Goal: Information Seeking & Learning: Learn about a topic

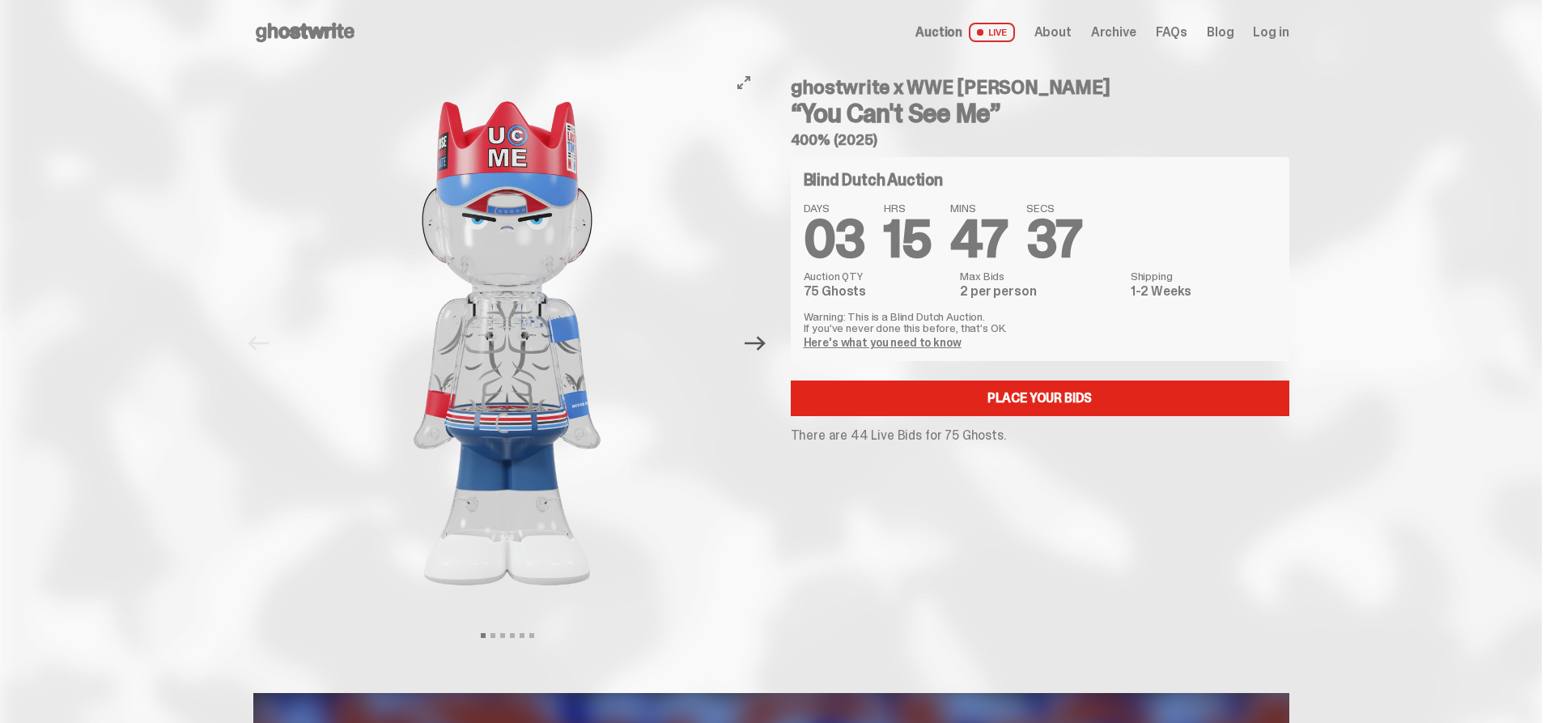
click at [762, 342] on icon "Next" at bounding box center [755, 343] width 21 height 21
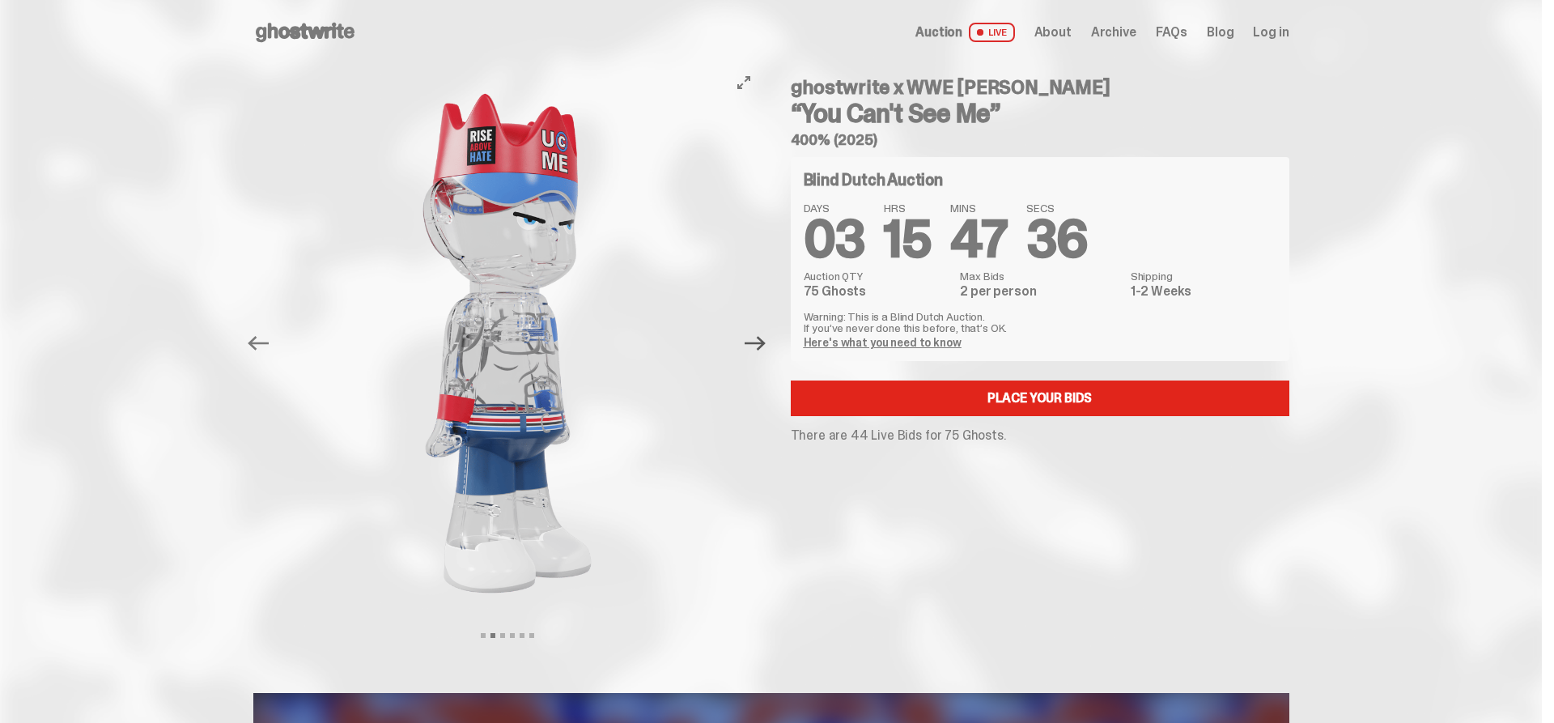
click at [762, 342] on icon "Next" at bounding box center [755, 343] width 21 height 21
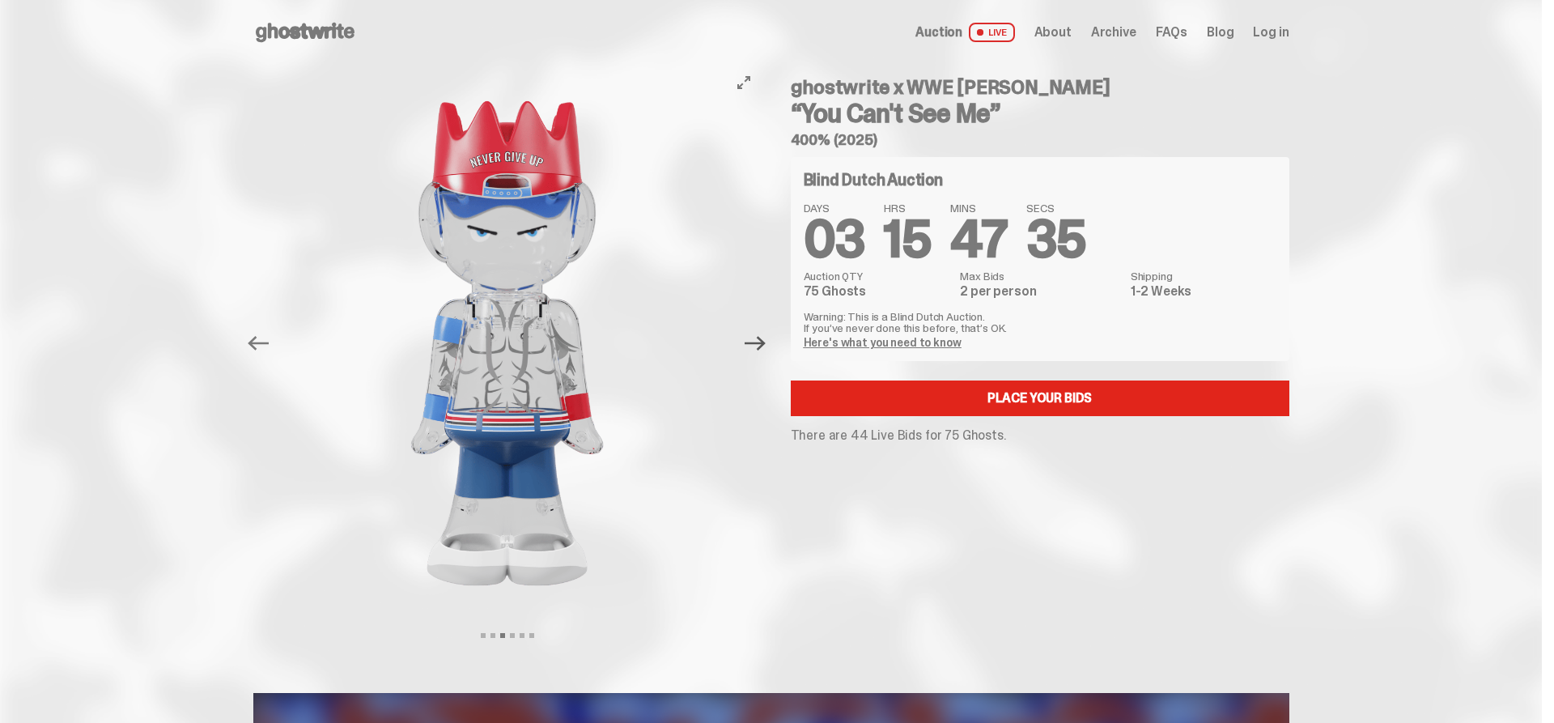
click at [762, 342] on icon "Next" at bounding box center [755, 343] width 21 height 21
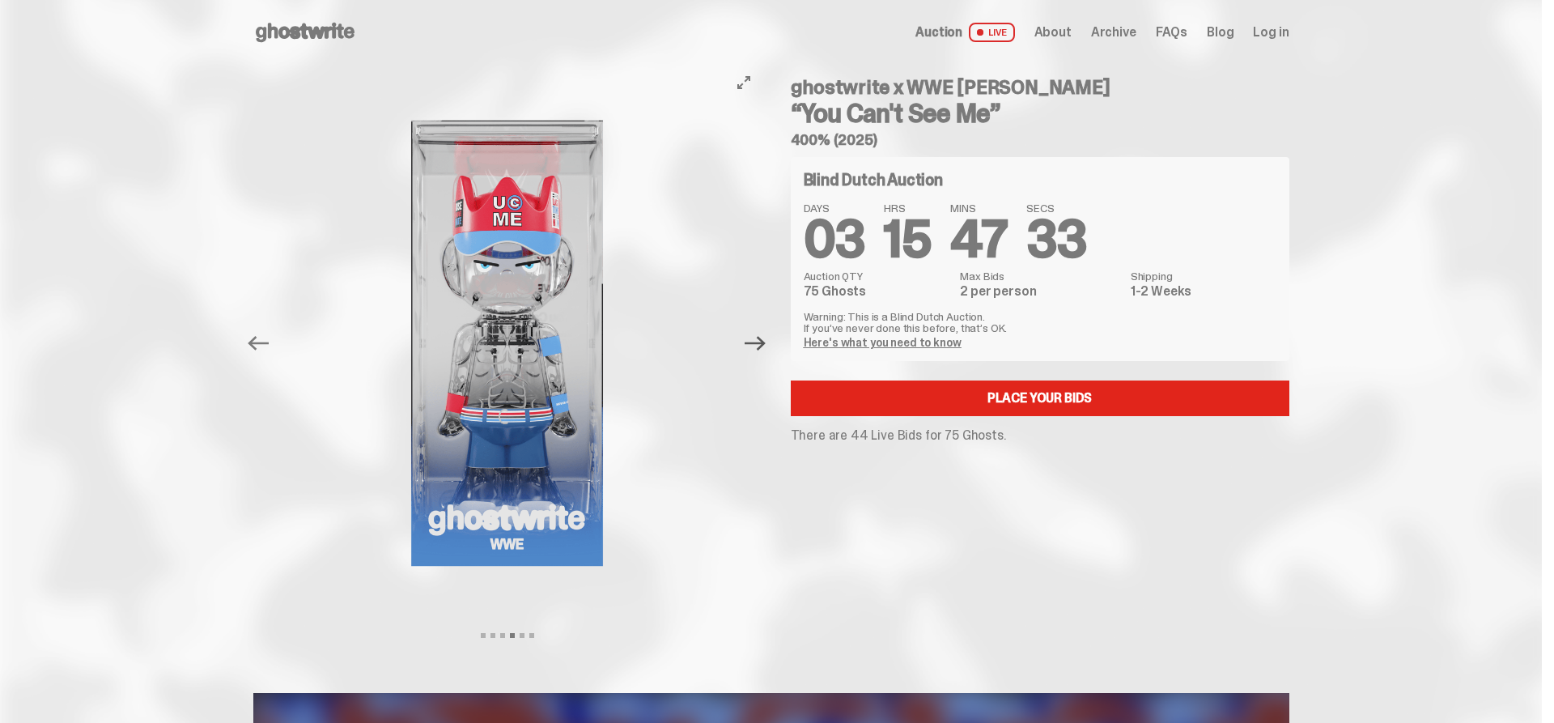
click at [762, 342] on icon "Next" at bounding box center [755, 343] width 21 height 21
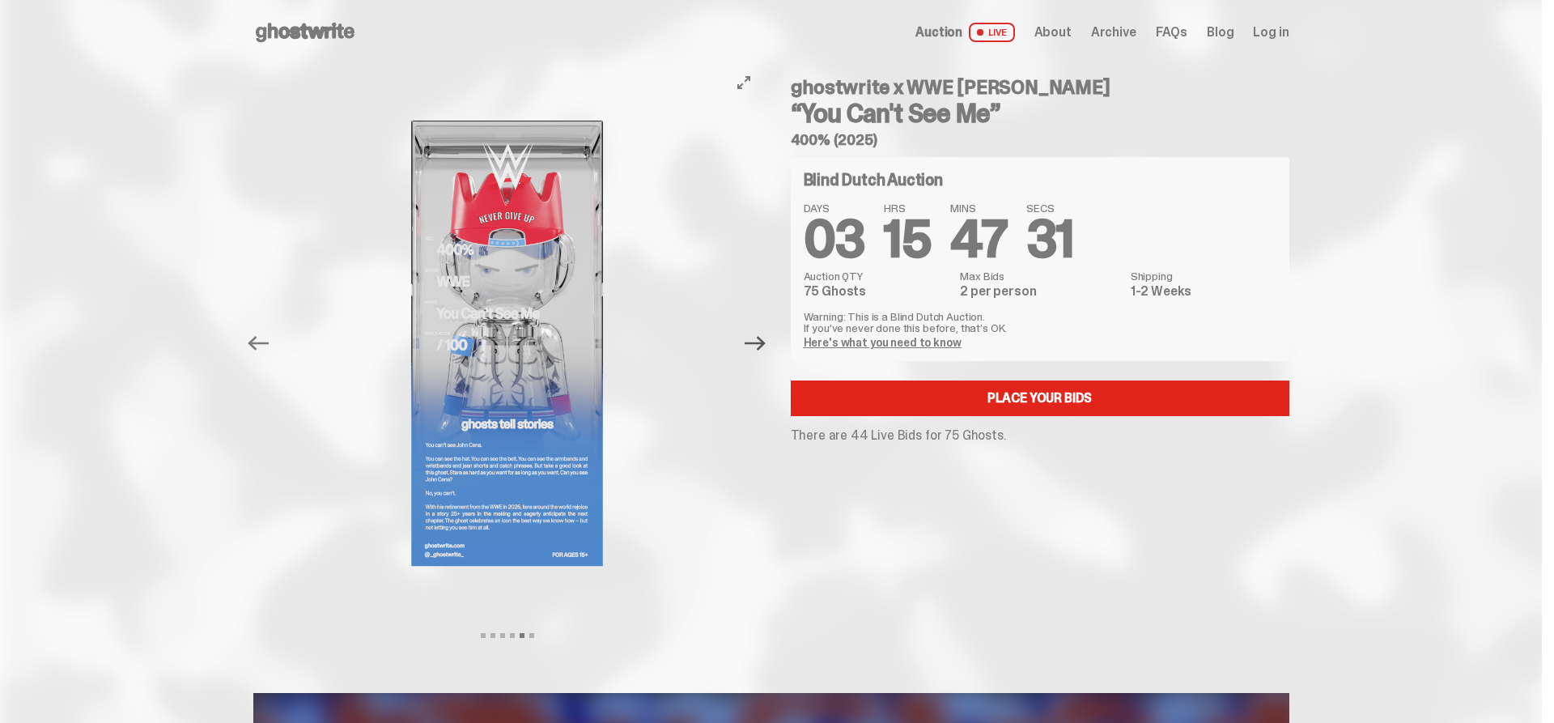
click at [762, 342] on icon "Next" at bounding box center [755, 343] width 21 height 21
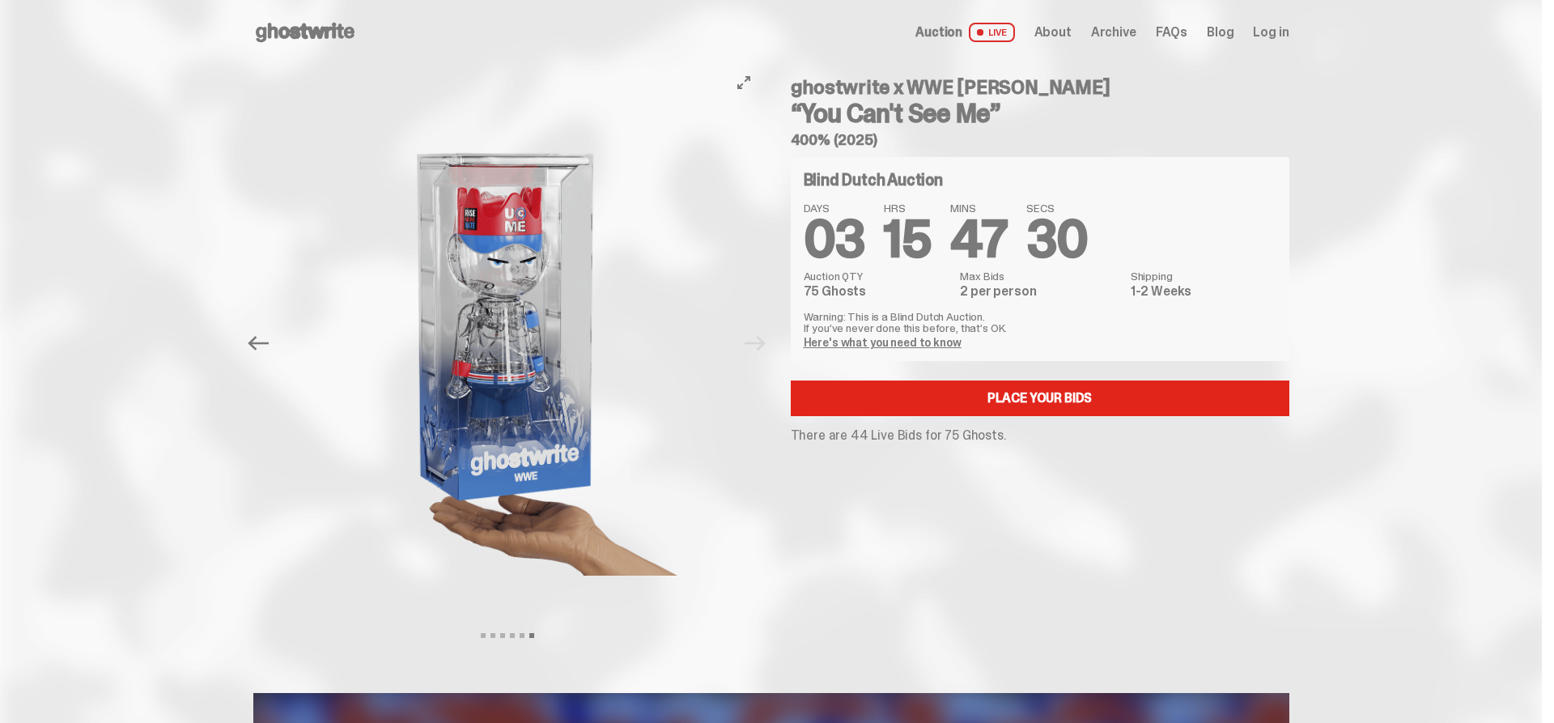
click at [762, 342] on div at bounding box center [507, 343] width 508 height 557
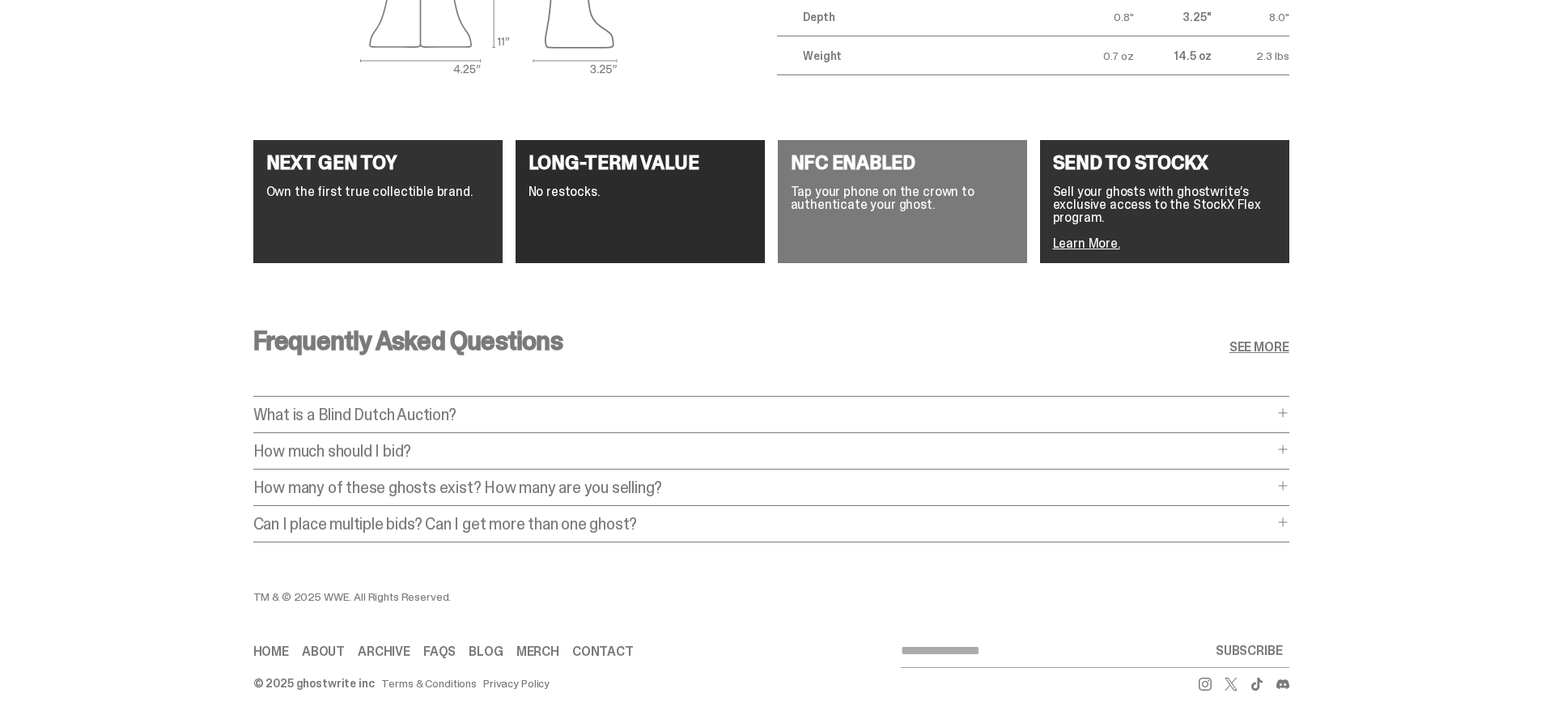
scroll to position [2885, 0]
click at [350, 406] on p "What is a Blind Dutch Auction?" at bounding box center [763, 414] width 1020 height 16
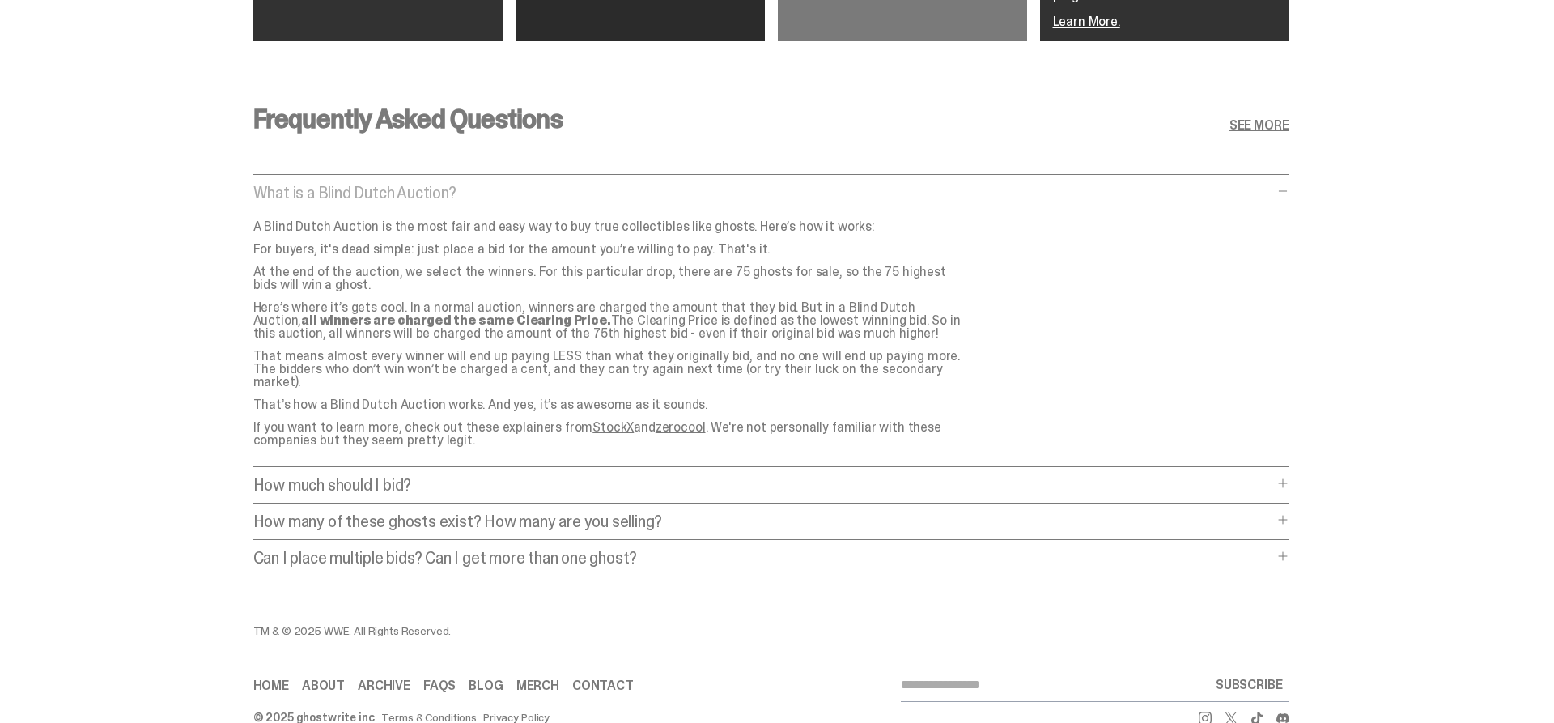
scroll to position [3128, 0]
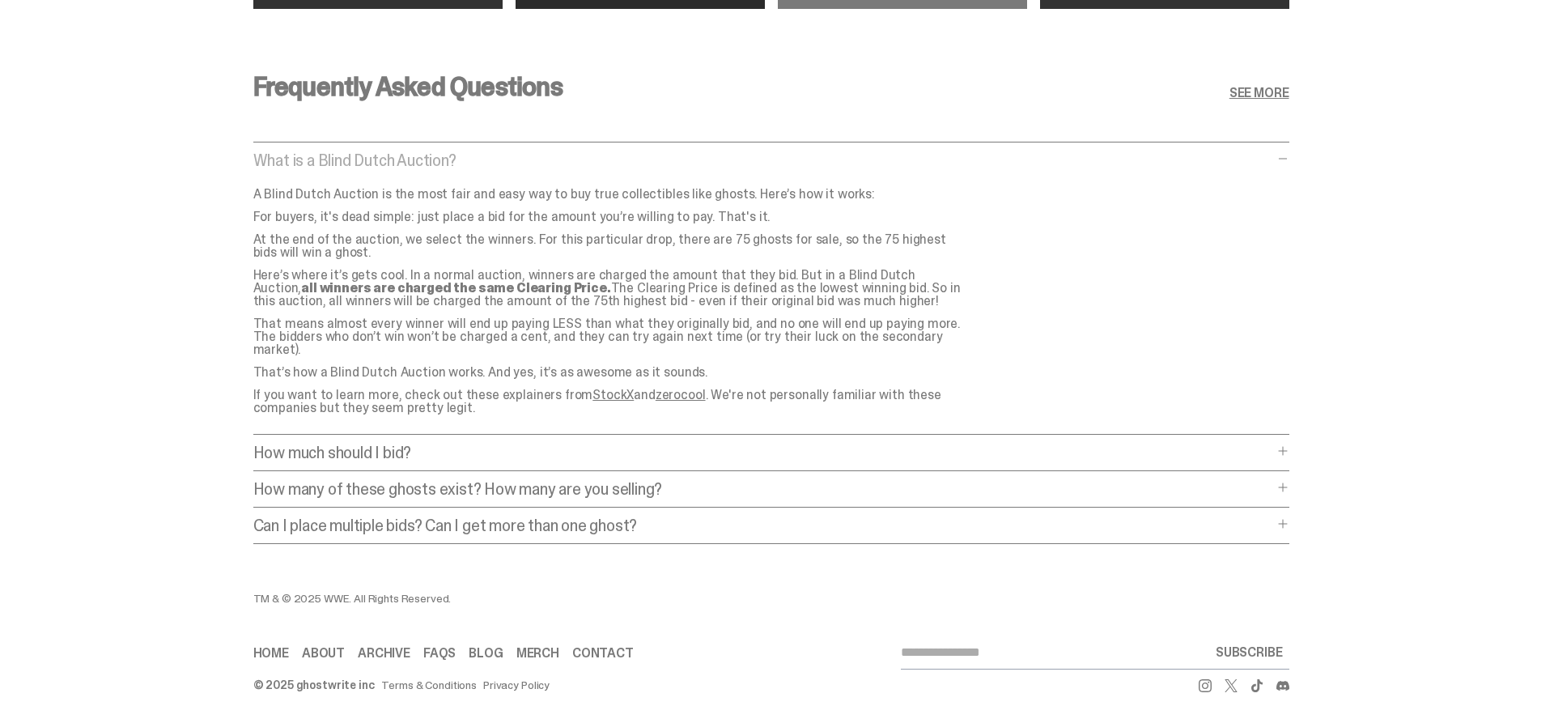
click at [342, 444] on p "How much should I bid?" at bounding box center [763, 452] width 1020 height 16
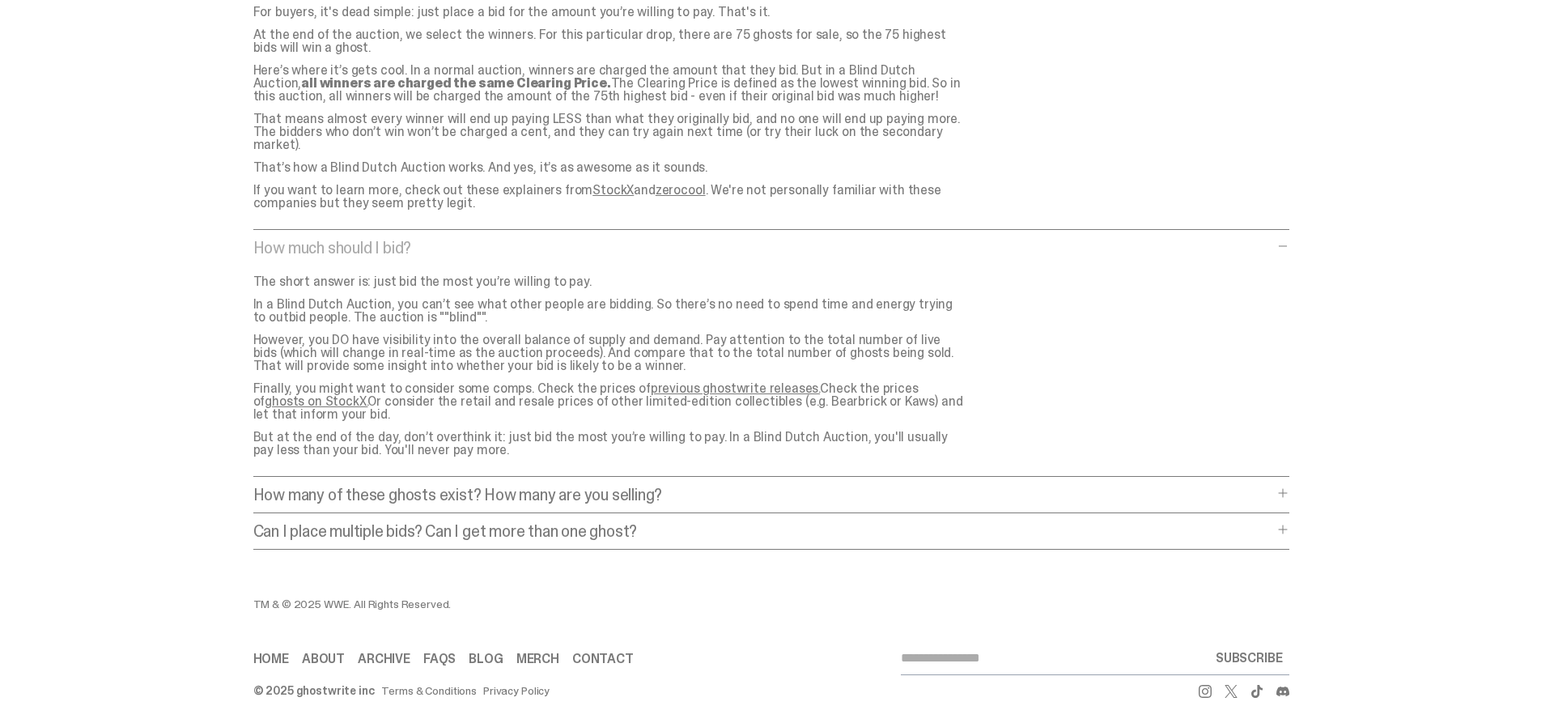
scroll to position [3338, 0]
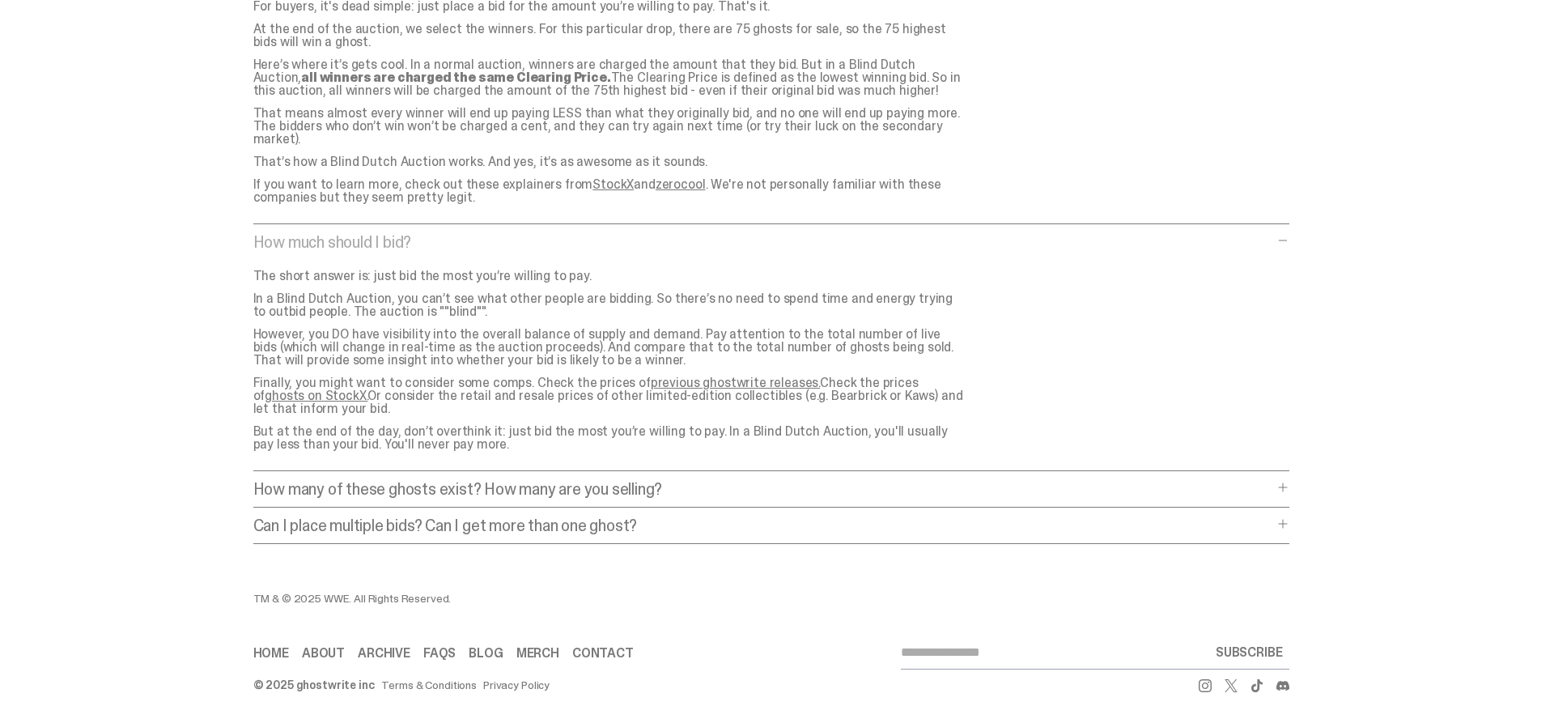
click at [367, 387] on link "ghosts on StockX." at bounding box center [316, 395] width 103 height 17
click at [482, 481] on p "How many of these ghosts exist? How many are you selling?" at bounding box center [763, 489] width 1020 height 16
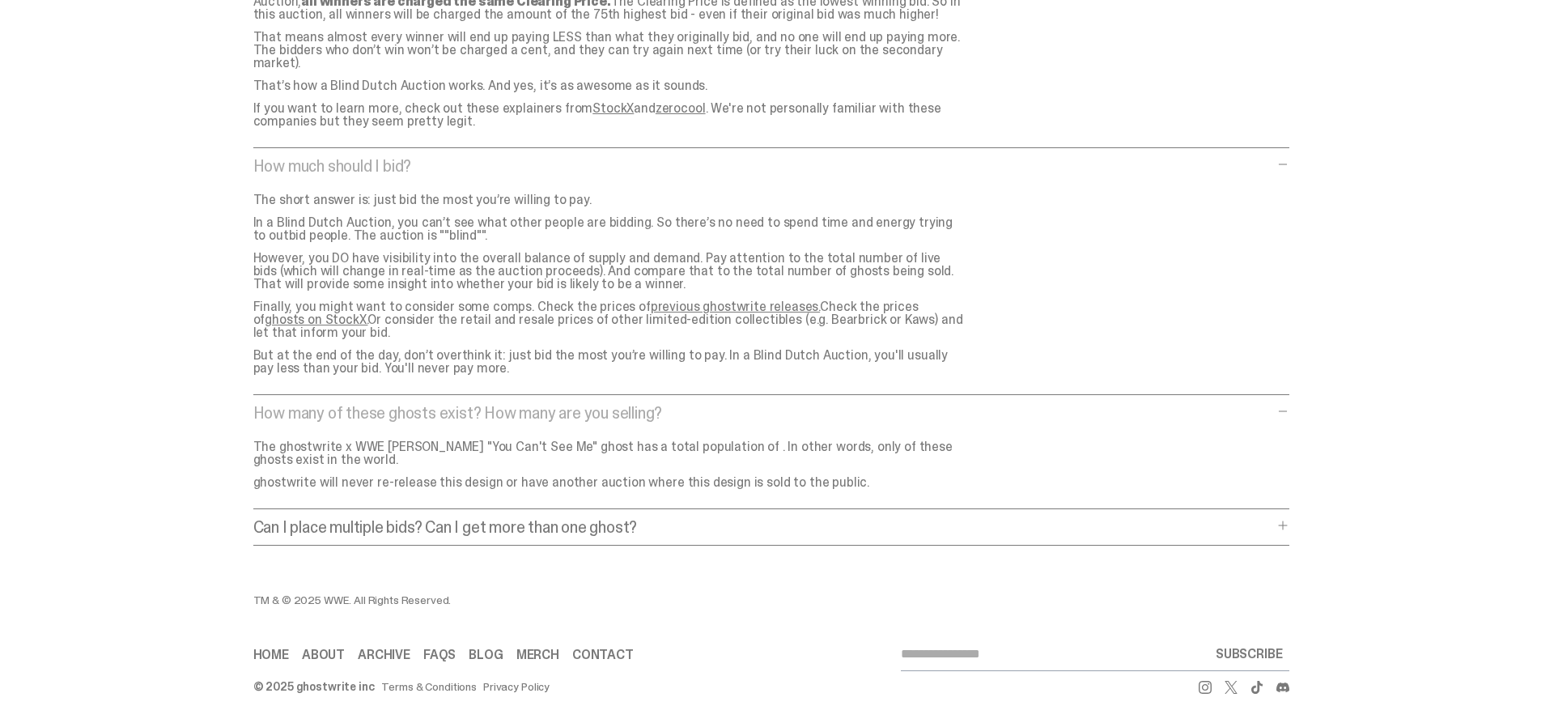
scroll to position [3416, 0]
click at [506, 517] on p "Can I place multiple bids? Can I get more than one ghost?" at bounding box center [763, 525] width 1020 height 16
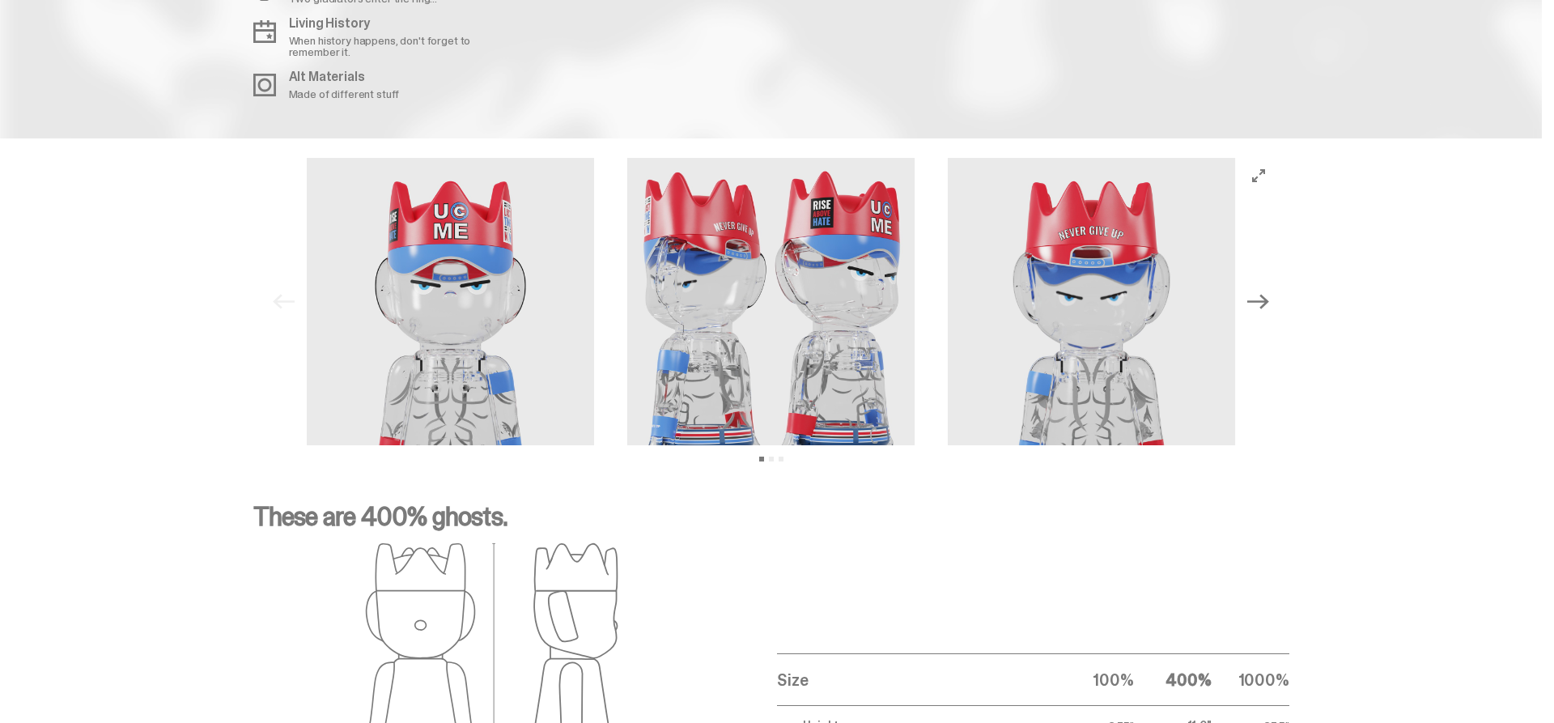
scroll to position [2134, 0]
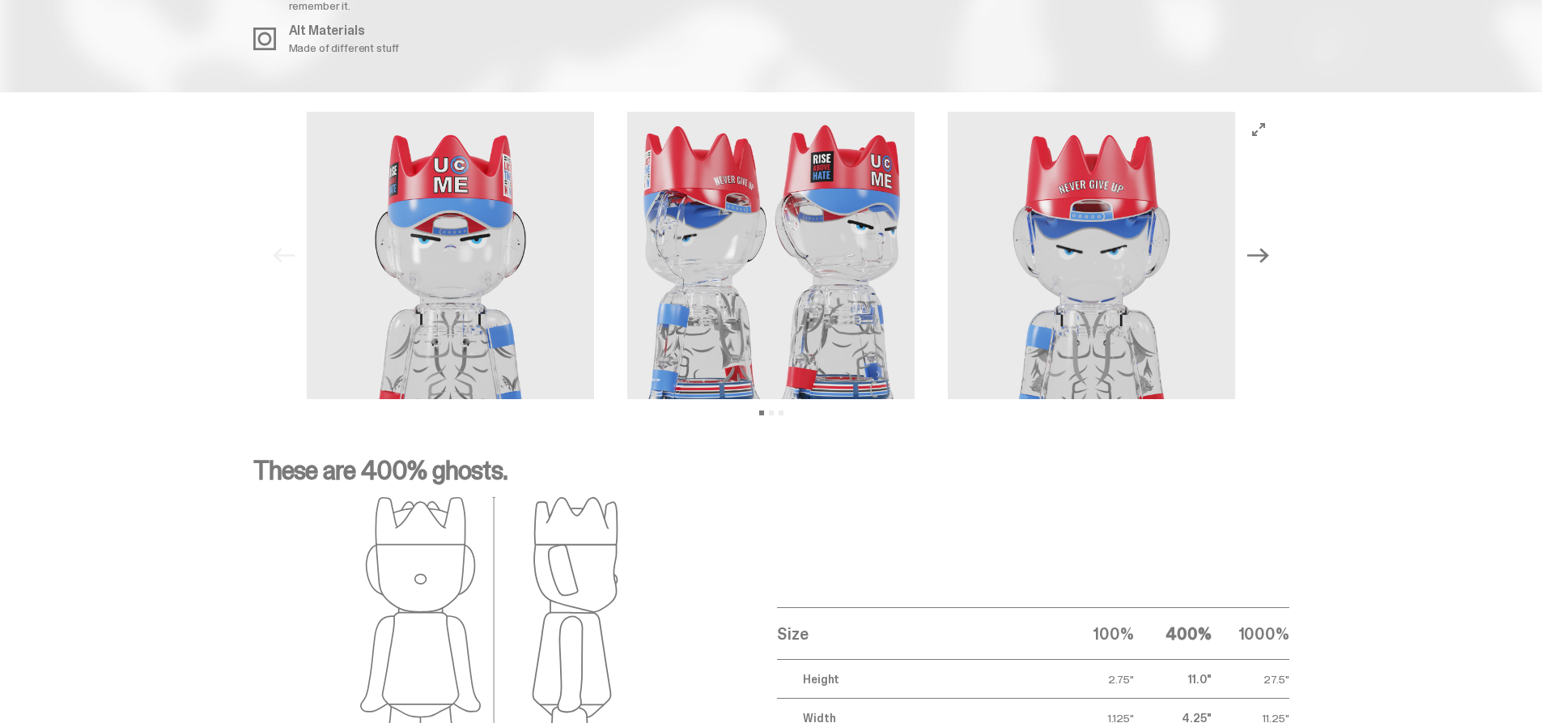
click at [1268, 260] on icon "Next" at bounding box center [1257, 254] width 21 height 21
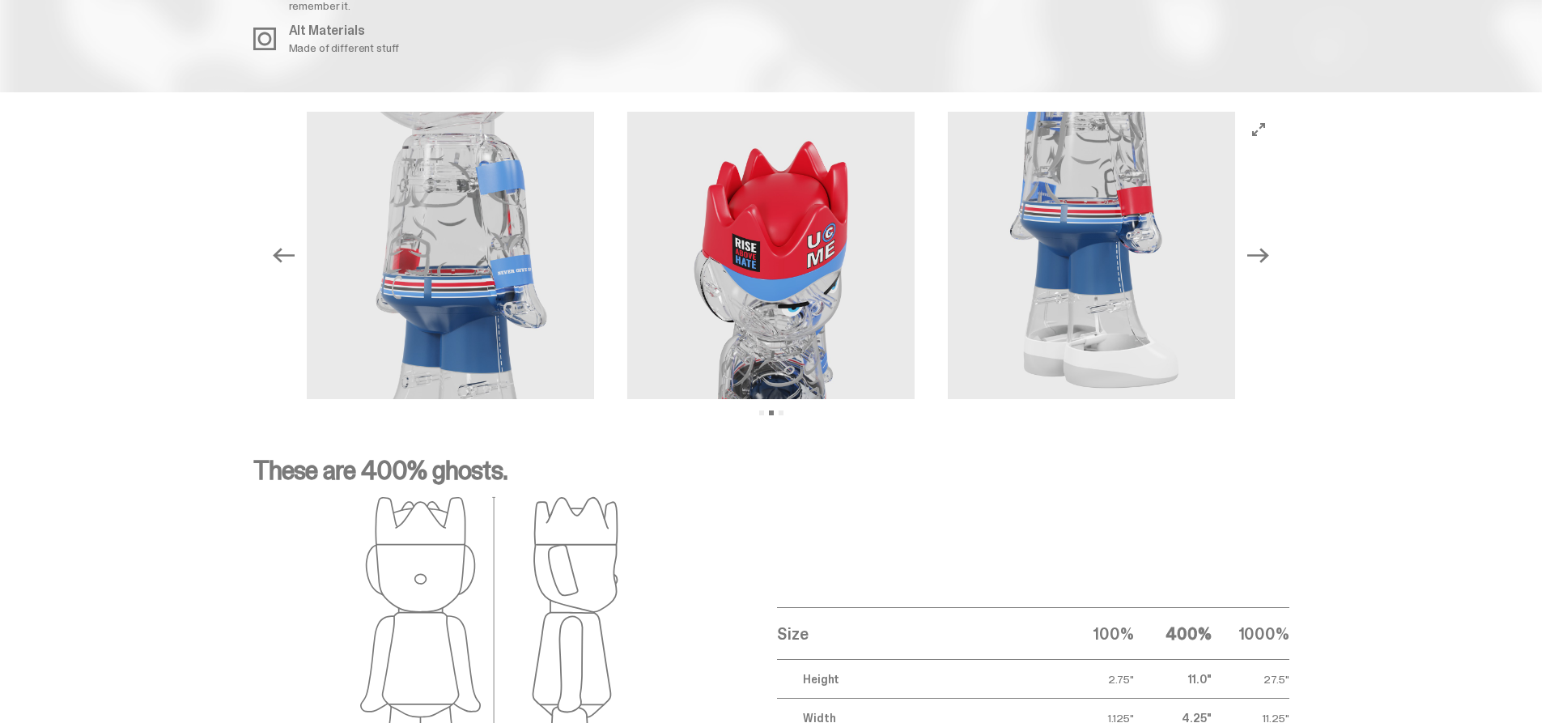
click at [1268, 260] on icon "Next" at bounding box center [1257, 254] width 21 height 21
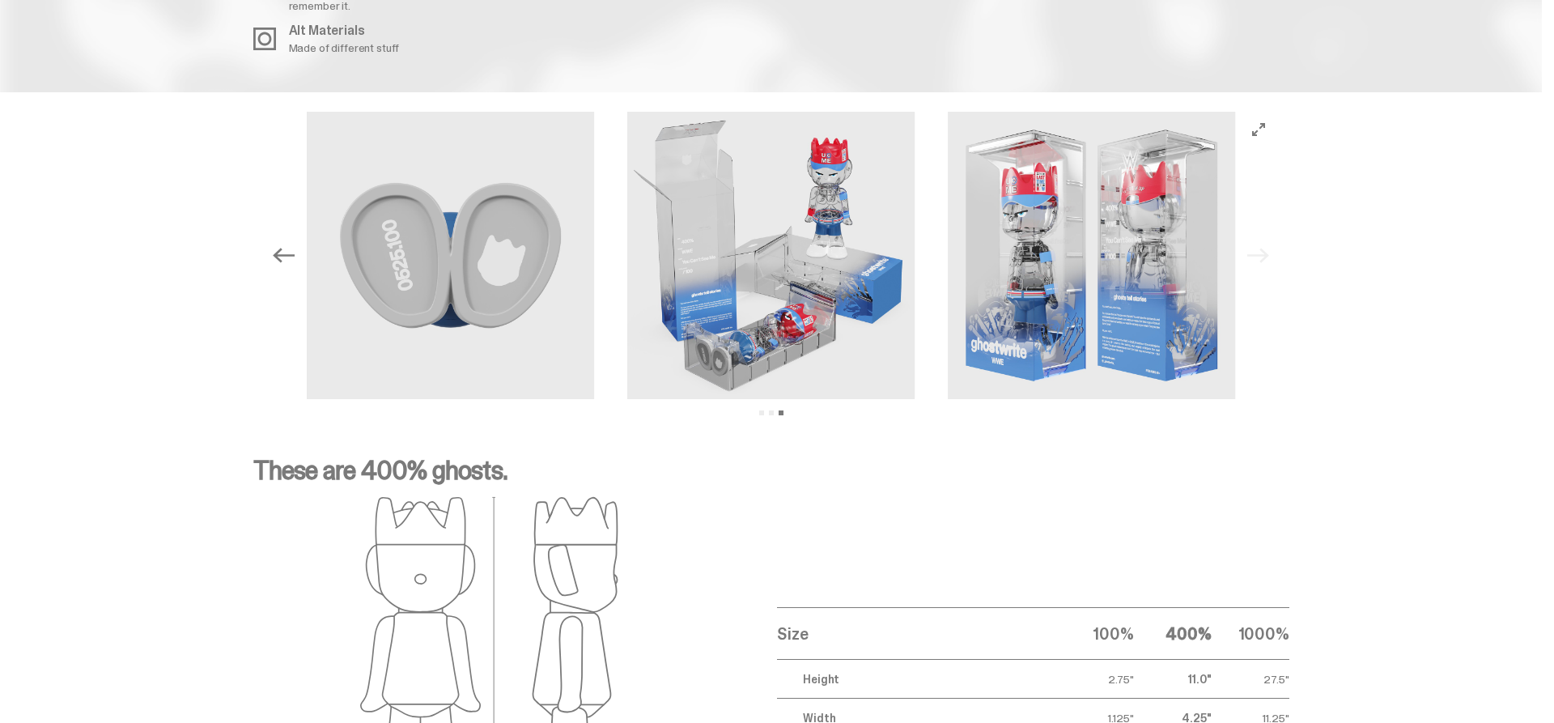
click at [1271, 260] on div "Previous Next View slide 1 View slide 2 View slide 3" at bounding box center [771, 256] width 1010 height 288
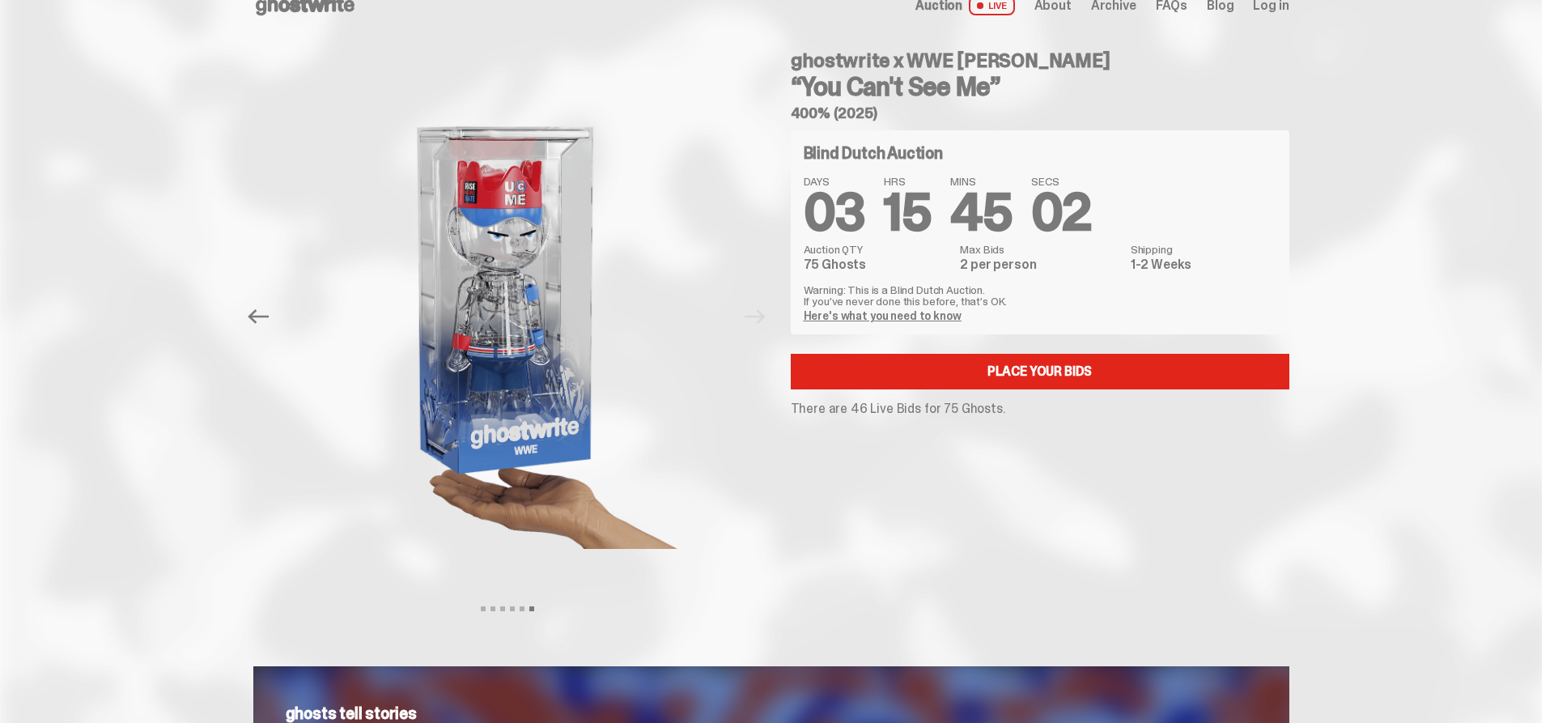
scroll to position [0, 0]
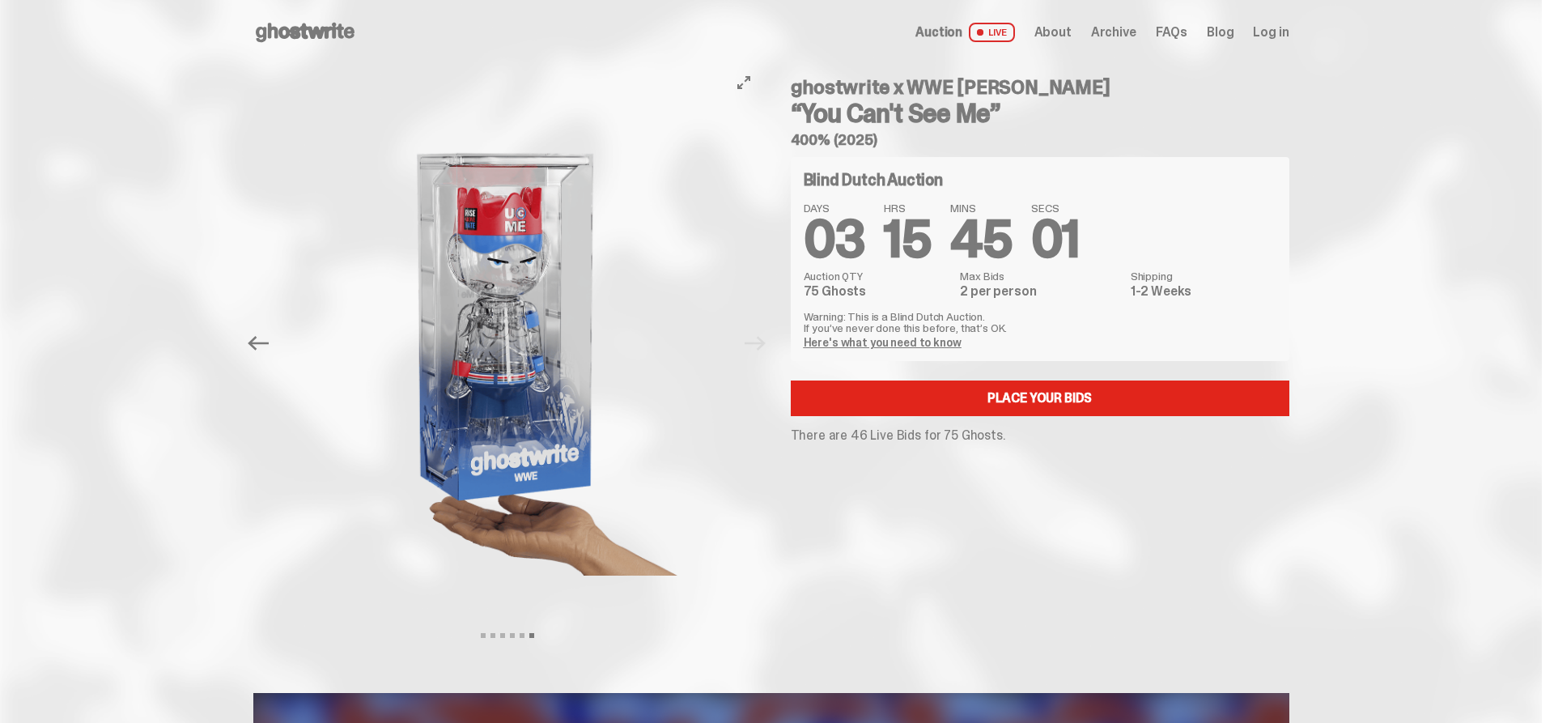
click at [265, 354] on button "Previous" at bounding box center [259, 343] width 36 height 36
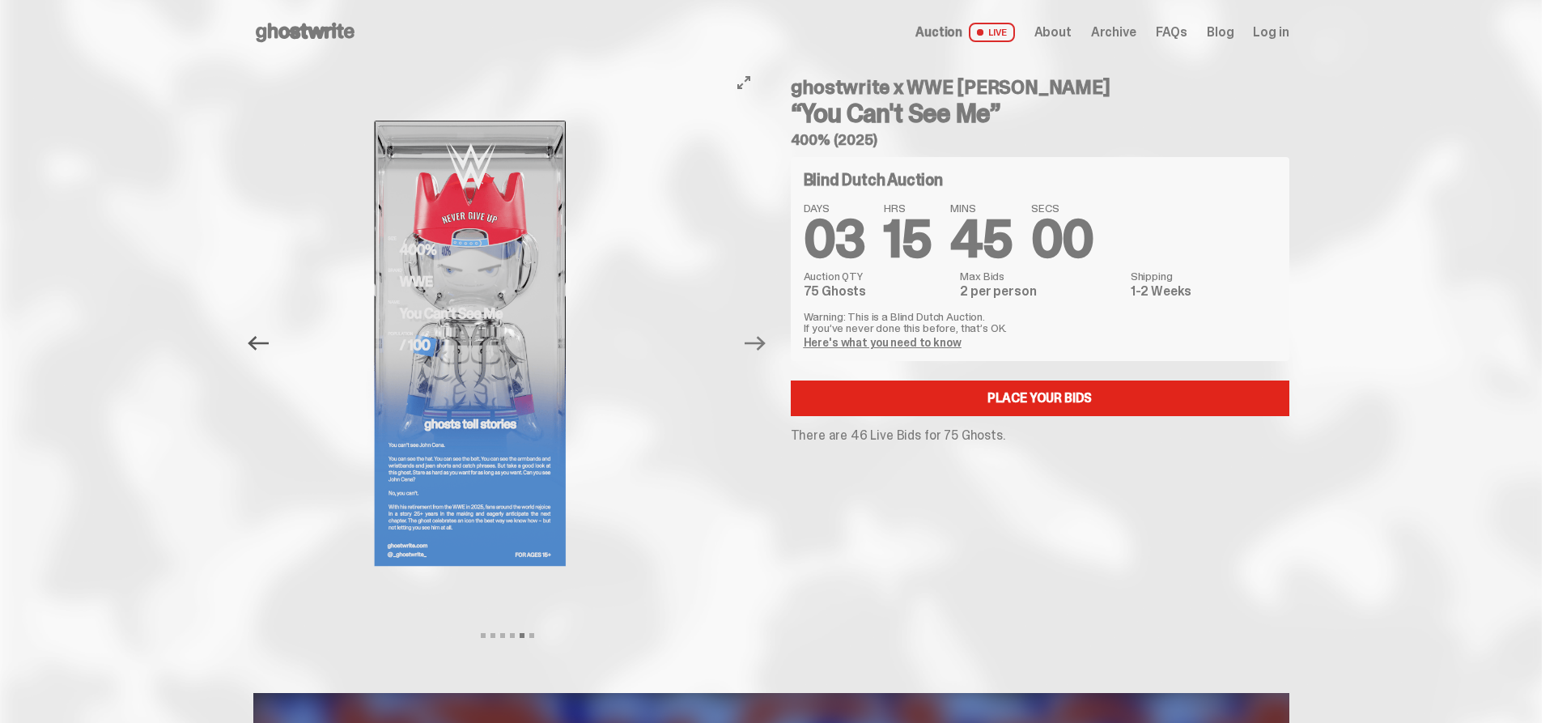
click at [265, 347] on icon "Previous" at bounding box center [258, 343] width 21 height 21
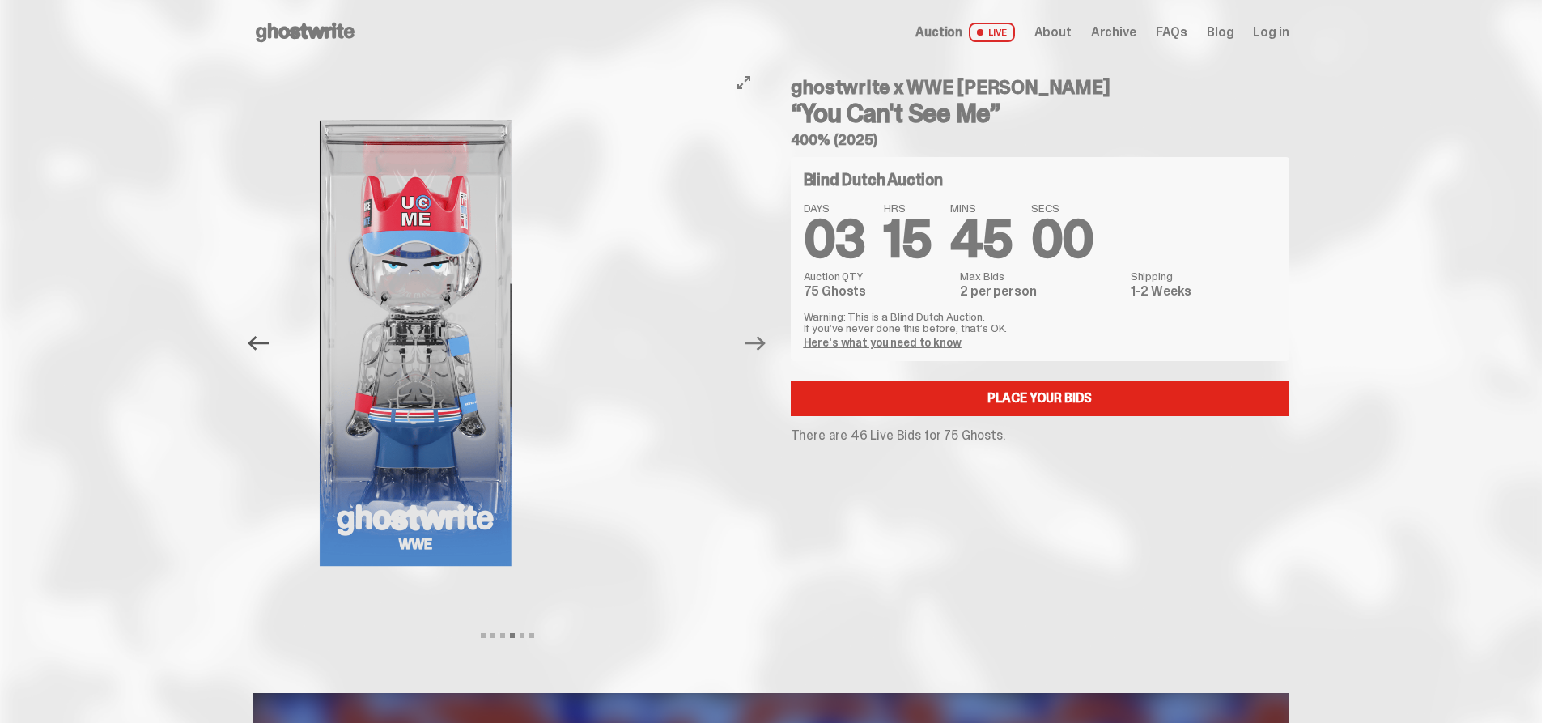
click at [265, 347] on icon "Previous" at bounding box center [258, 343] width 21 height 21
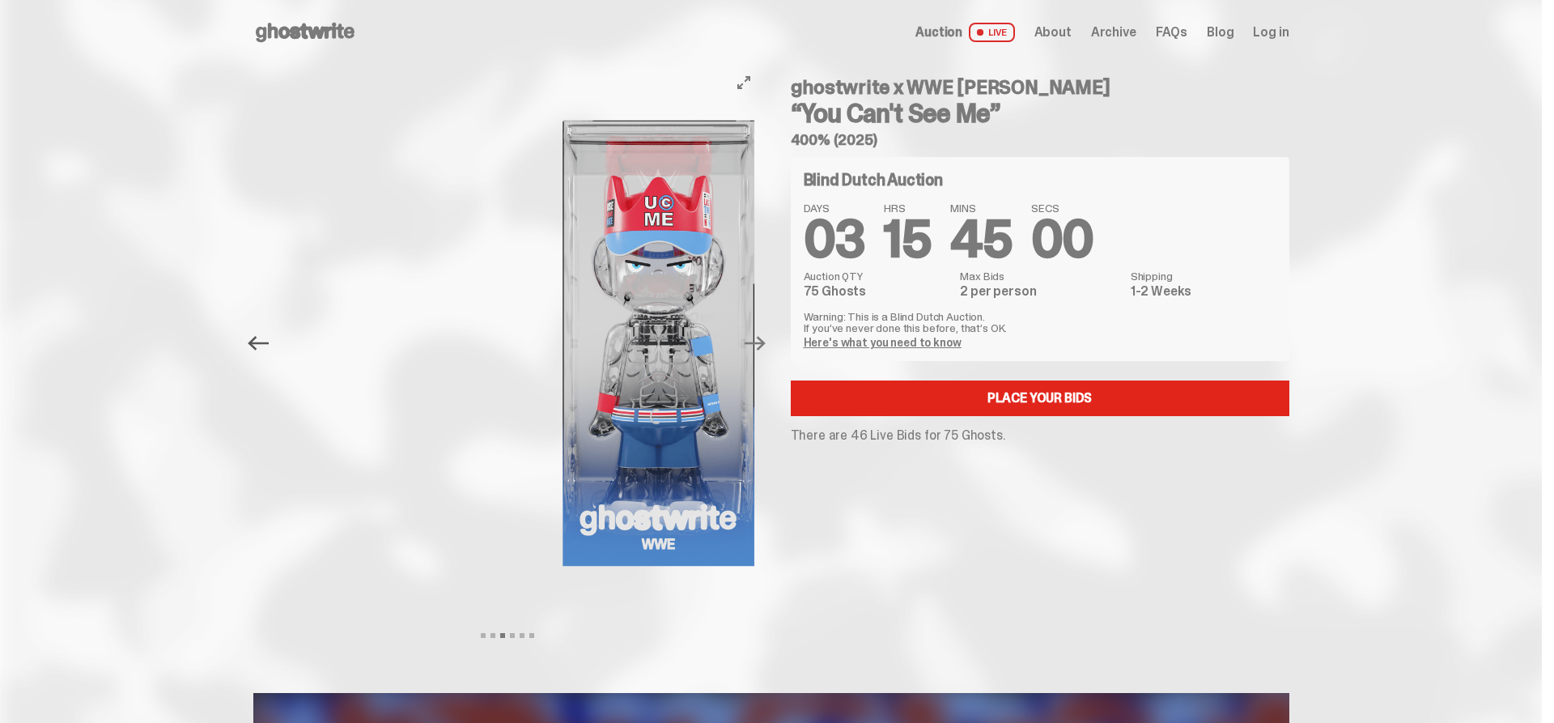
click at [265, 347] on icon "Previous" at bounding box center [258, 343] width 21 height 21
